Goal: Transaction & Acquisition: Book appointment/travel/reservation

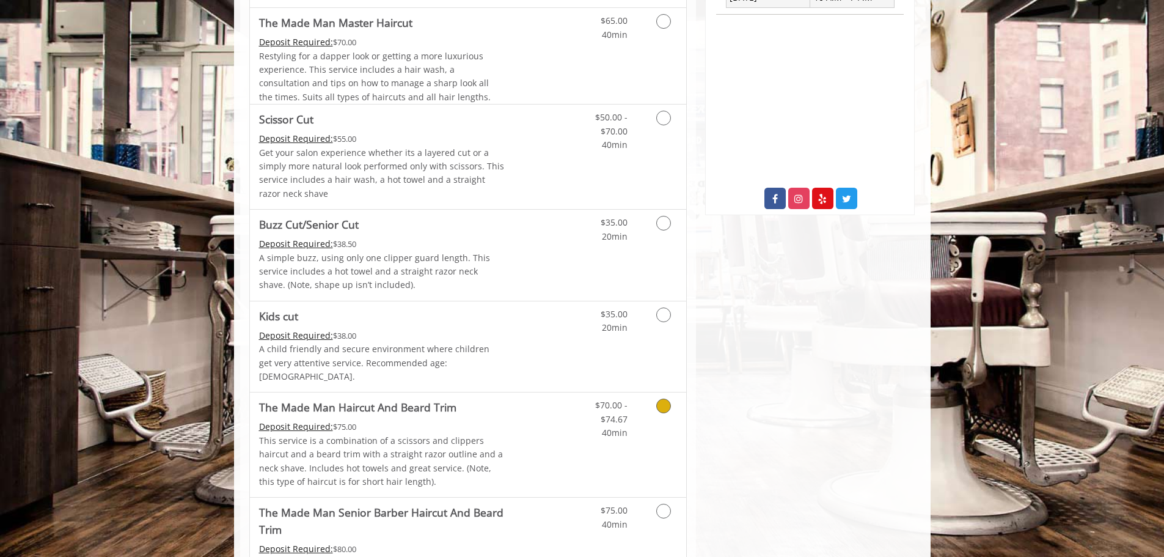
scroll to position [611, 0]
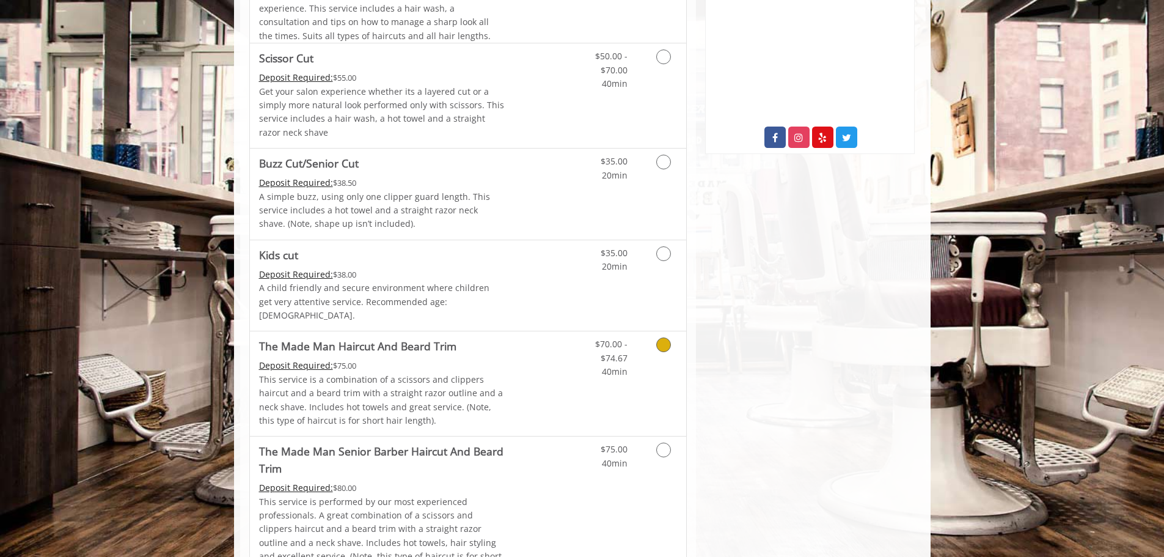
click at [483, 376] on p "This service is a combination of a scissors and clippers haircut and a beard tr…" at bounding box center [382, 400] width 246 height 55
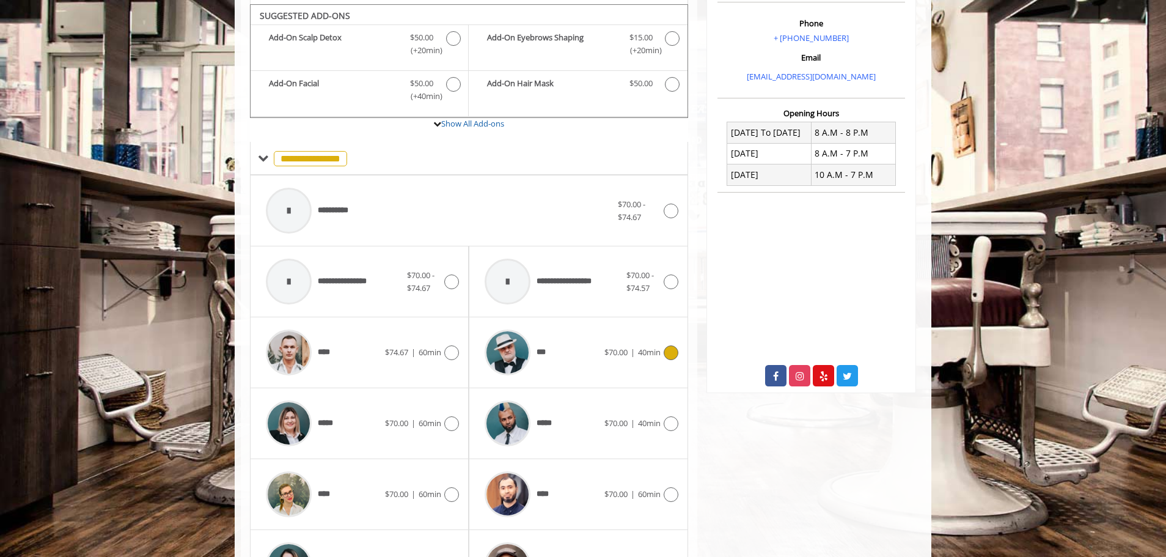
scroll to position [377, 0]
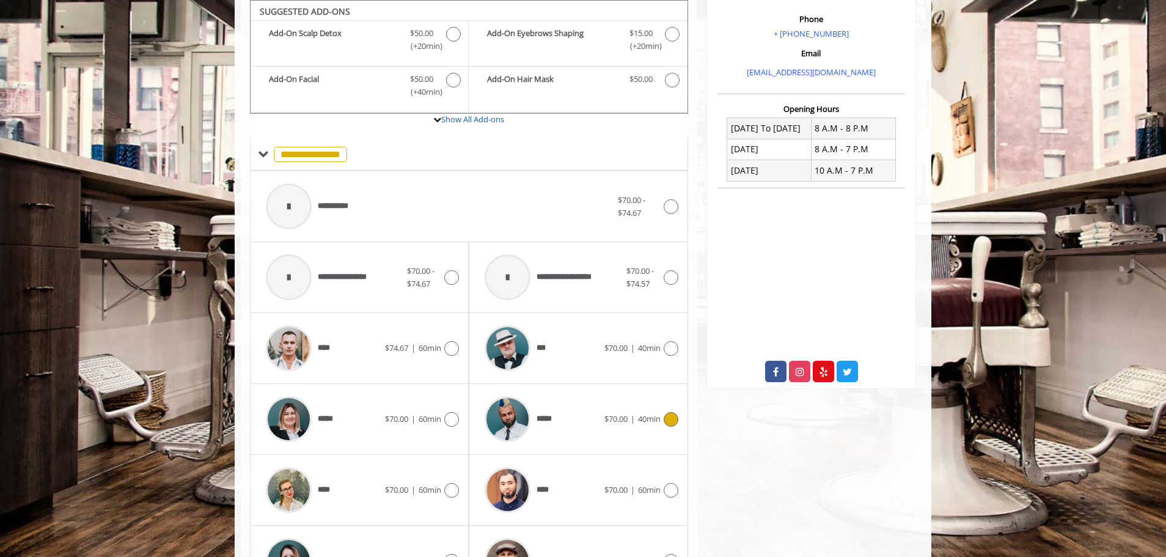
click at [665, 422] on icon at bounding box center [671, 419] width 15 height 15
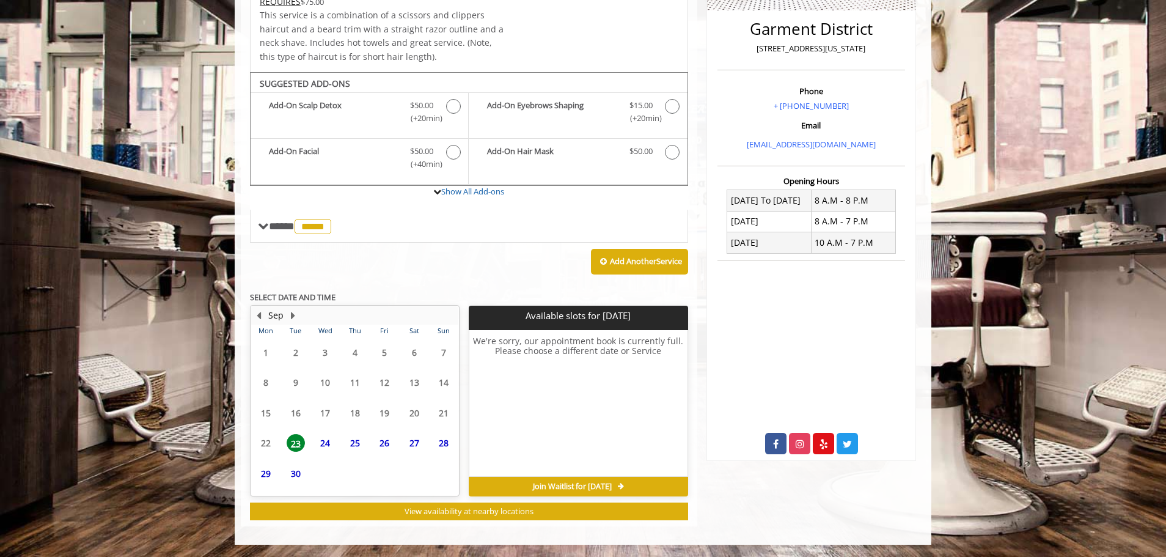
scroll to position [305, 0]
click at [328, 421] on span "24" at bounding box center [325, 420] width 18 height 18
click at [354, 420] on span "25" at bounding box center [355, 420] width 18 height 18
click at [386, 419] on span "26" at bounding box center [384, 420] width 18 height 18
click at [411, 420] on span "27" at bounding box center [414, 420] width 18 height 18
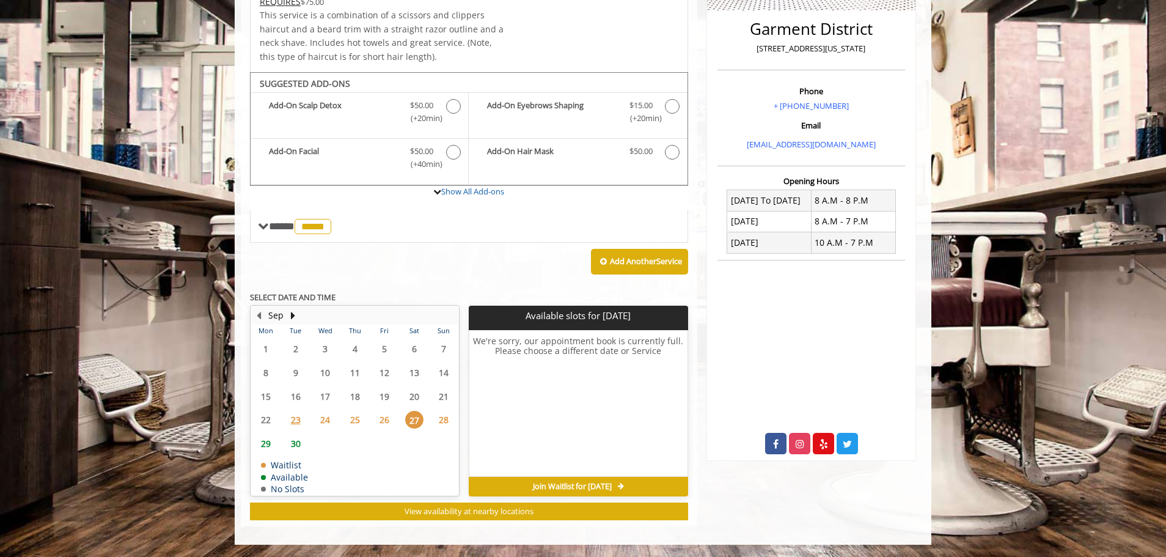
click at [438, 421] on span "28" at bounding box center [443, 420] width 18 height 18
click at [296, 444] on span "30" at bounding box center [296, 443] width 18 height 18
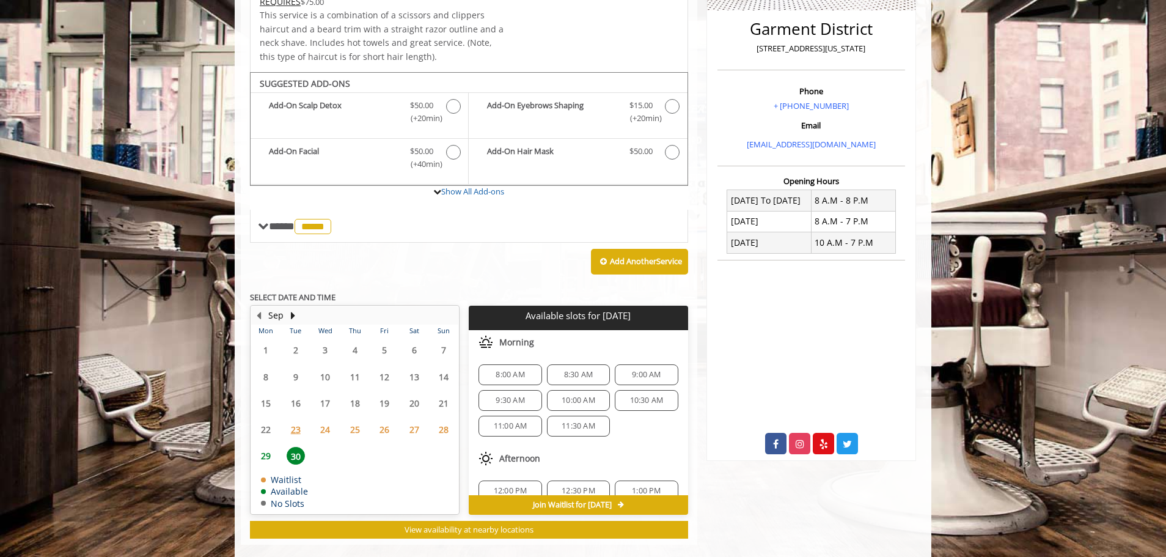
scroll to position [323, 0]
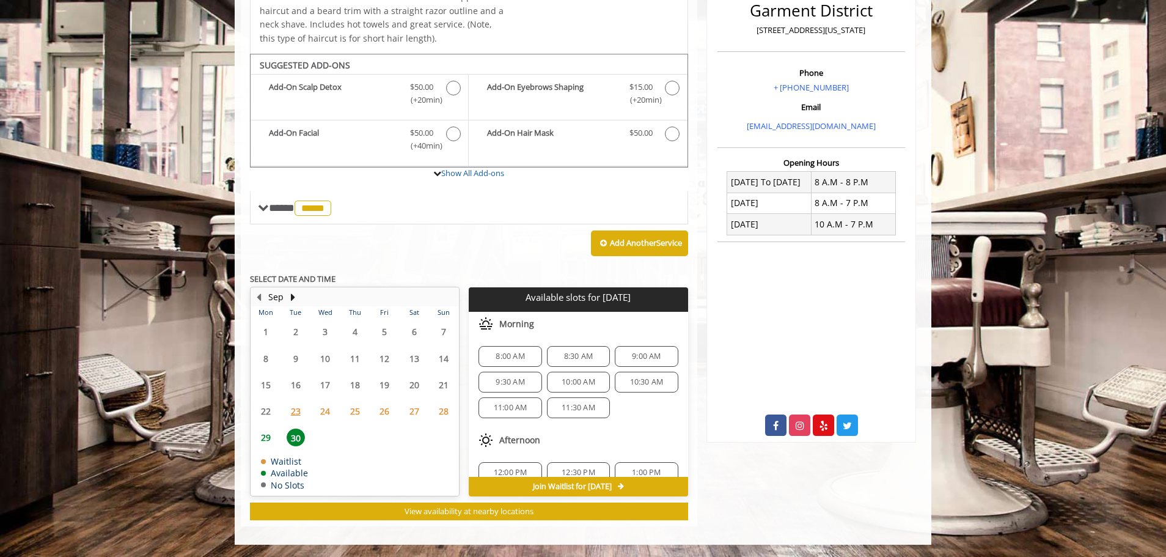
click at [293, 413] on span "23" at bounding box center [296, 411] width 18 height 18
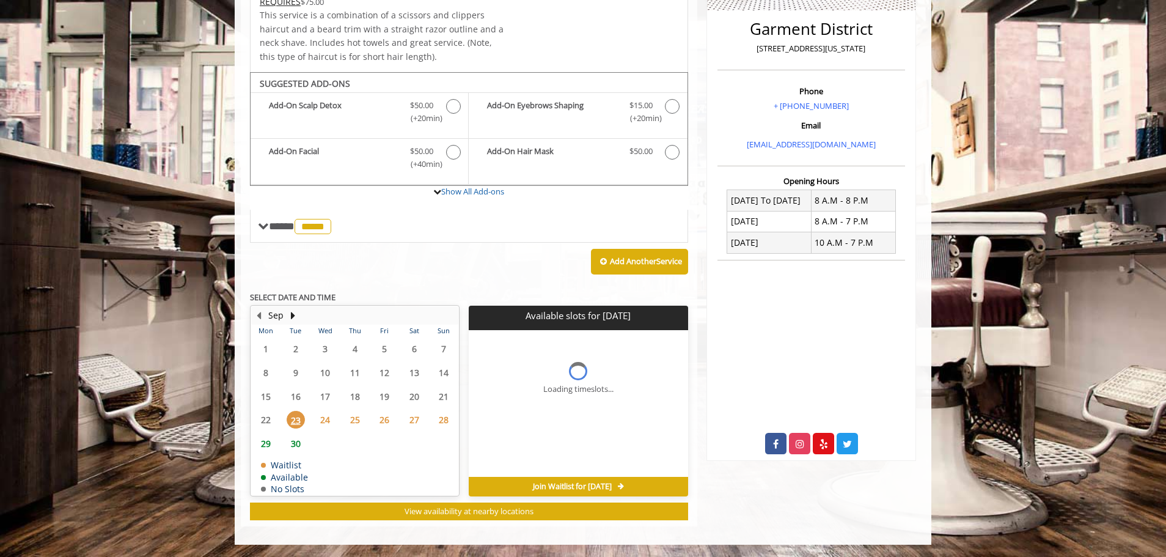
scroll to position [305, 0]
click at [326, 417] on span "24" at bounding box center [325, 420] width 18 height 18
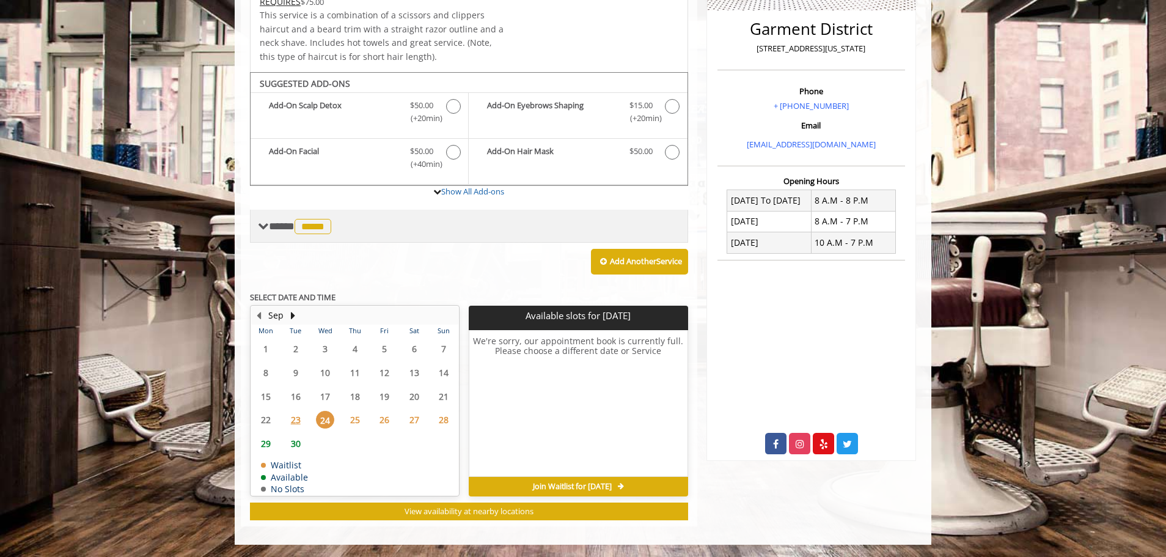
click at [262, 225] on span at bounding box center [263, 226] width 11 height 11
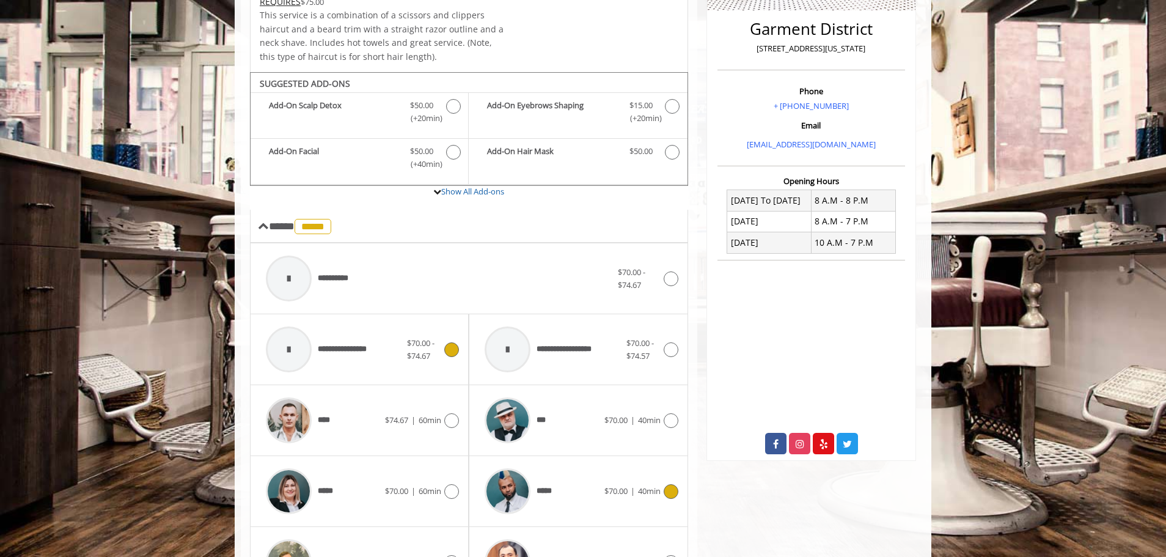
click at [449, 348] on icon at bounding box center [451, 349] width 15 height 15
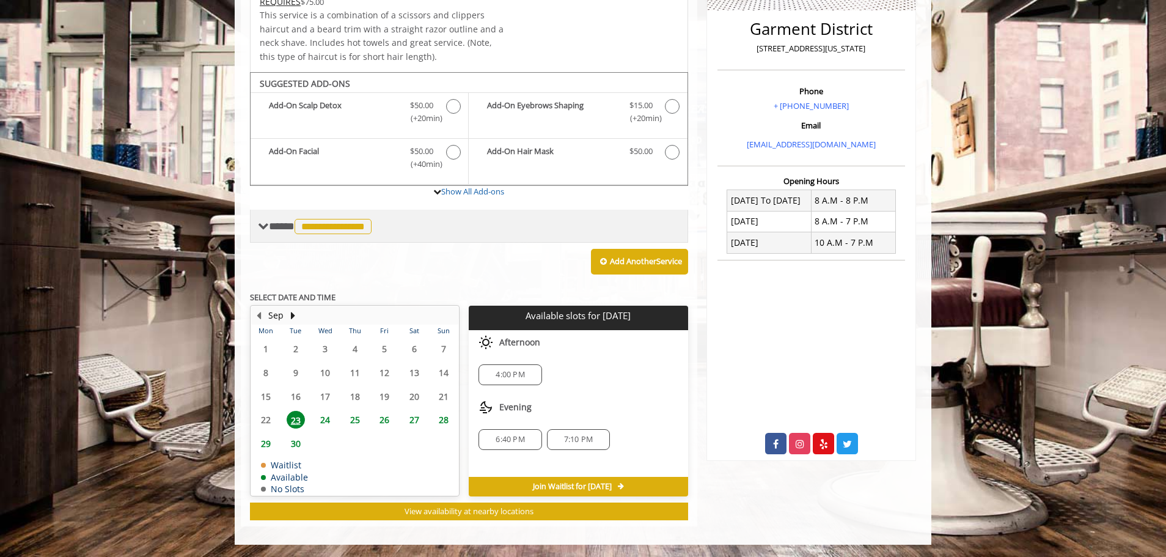
click at [266, 224] on span at bounding box center [263, 226] width 11 height 11
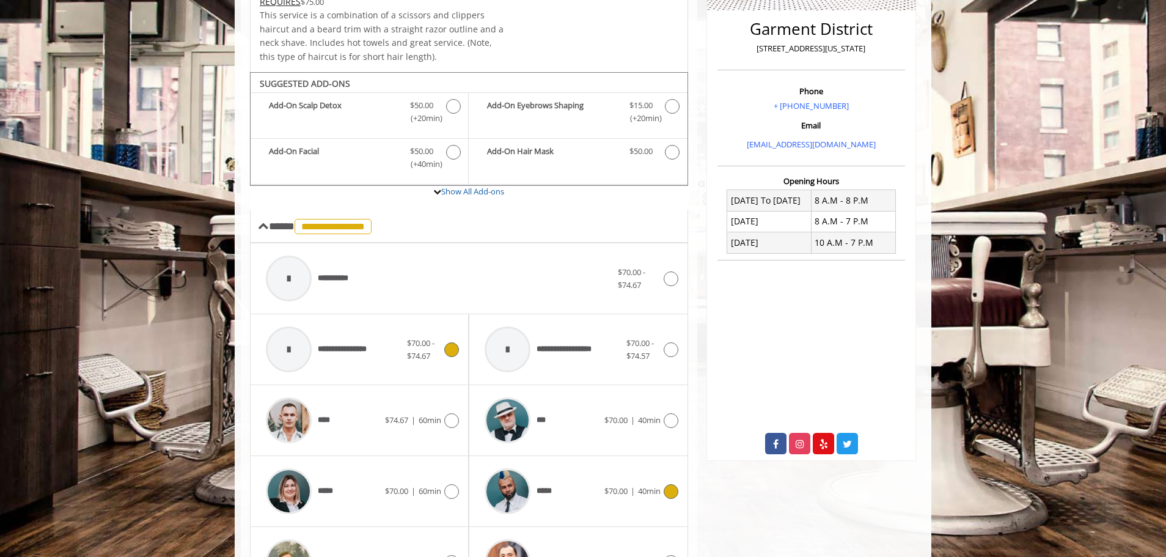
click at [659, 499] on div "***** $70.00 | 40min" at bounding box center [577, 491] width 199 height 58
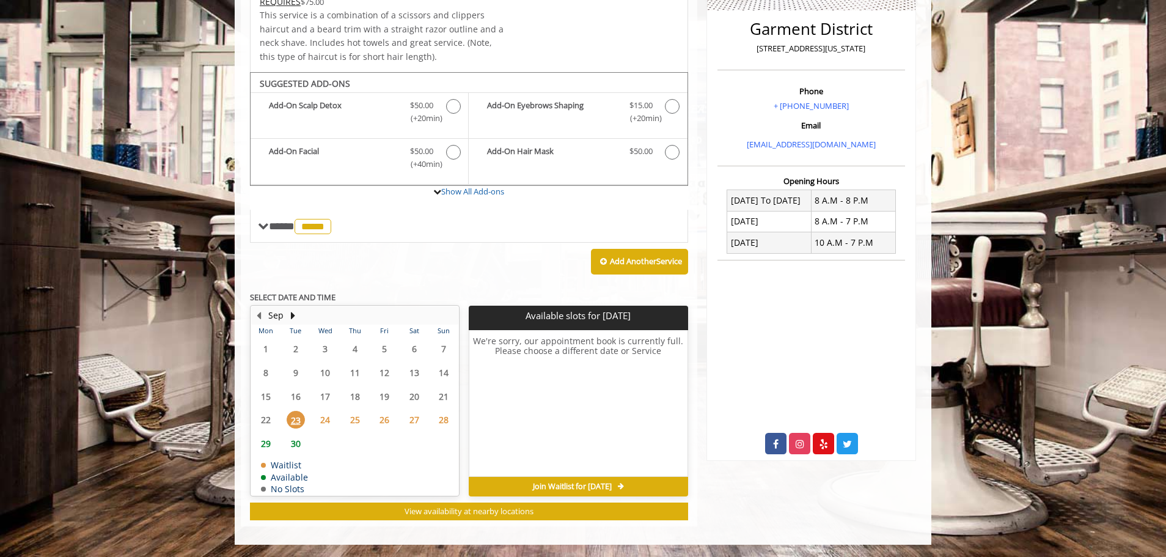
click at [326, 419] on span "24" at bounding box center [325, 420] width 18 height 18
click at [350, 424] on span "25" at bounding box center [355, 420] width 18 height 18
click at [383, 420] on span "26" at bounding box center [384, 420] width 18 height 18
click at [421, 422] on span "27" at bounding box center [414, 420] width 18 height 18
click at [443, 423] on span "28" at bounding box center [443, 420] width 18 height 18
